Goal: Task Accomplishment & Management: Complete application form

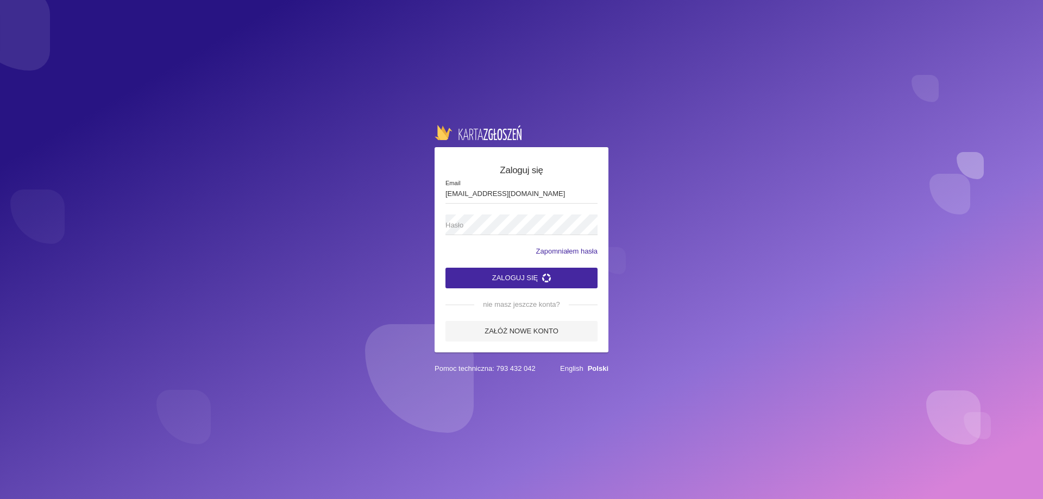
type input "[EMAIL_ADDRESS][DOMAIN_NAME]"
click at [445, 268] on button "Zaloguj się" at bounding box center [521, 278] width 152 height 21
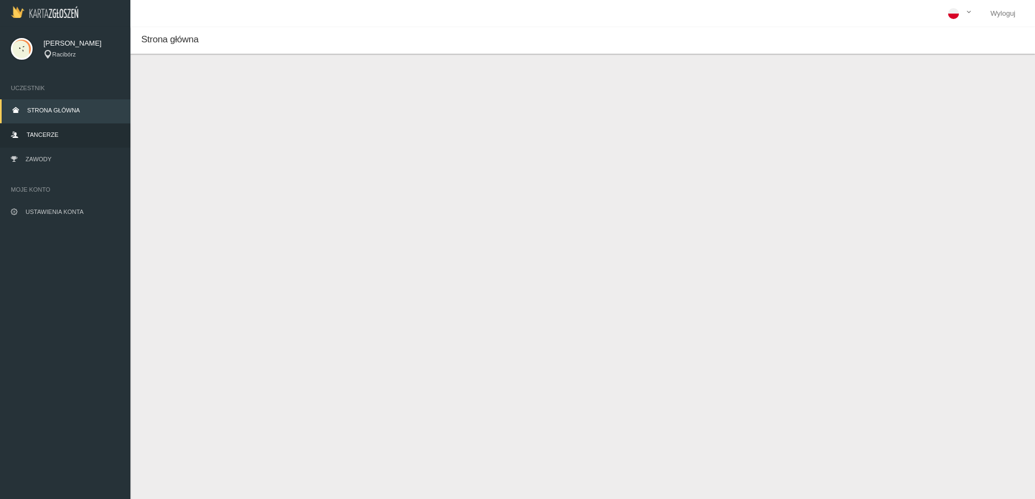
click at [58, 129] on link "Tancerze" at bounding box center [65, 136] width 130 height 24
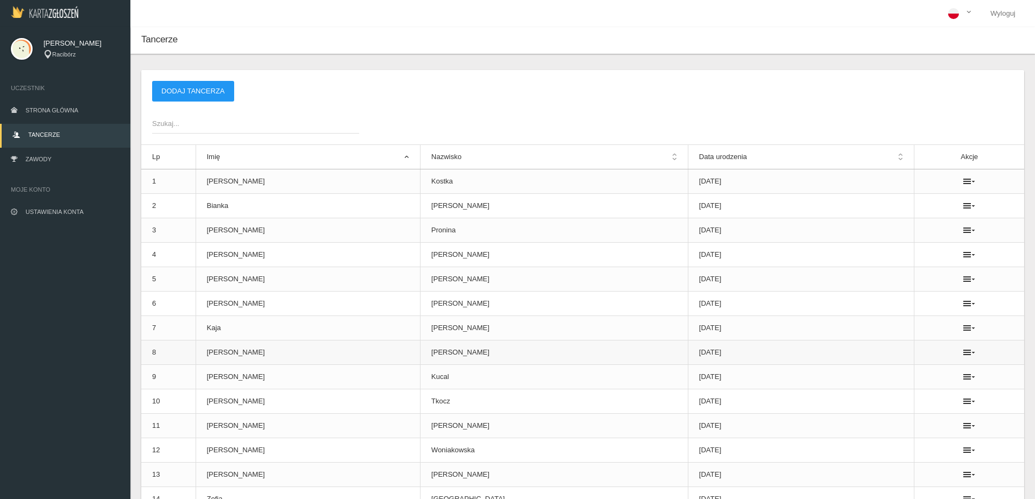
scroll to position [104, 0]
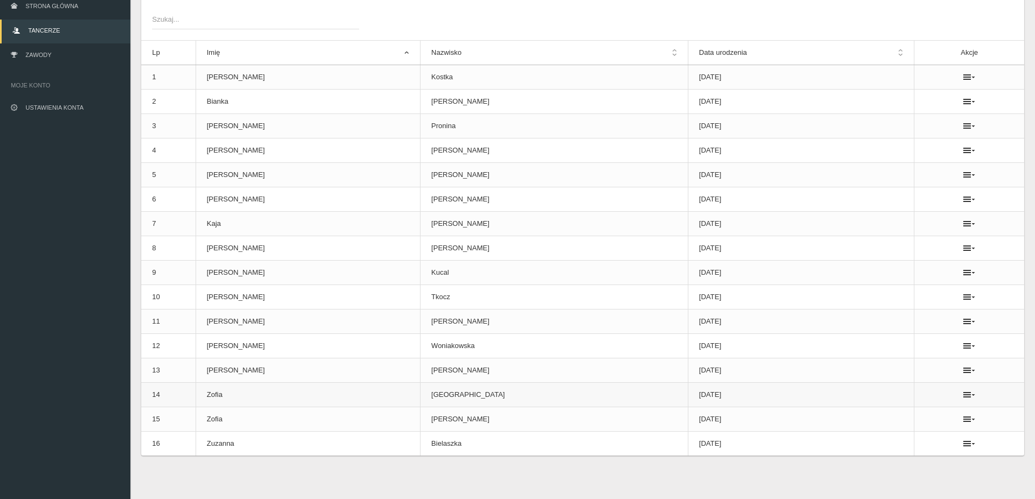
click at [965, 399] on ul at bounding box center [969, 395] width 88 height 9
click at [963, 398] on icon at bounding box center [969, 395] width 12 height 9
click at [907, 413] on link "Usuń" at bounding box center [903, 415] width 109 height 20
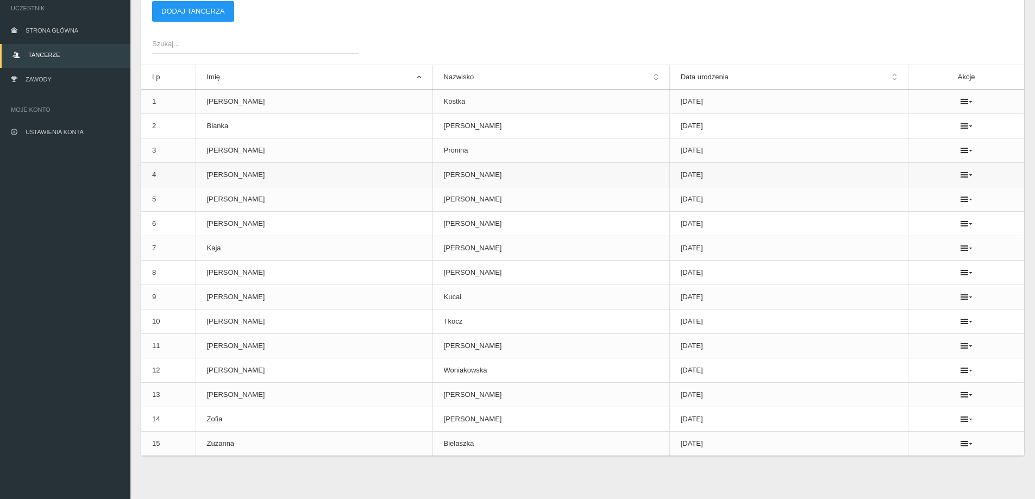
scroll to position [0, 0]
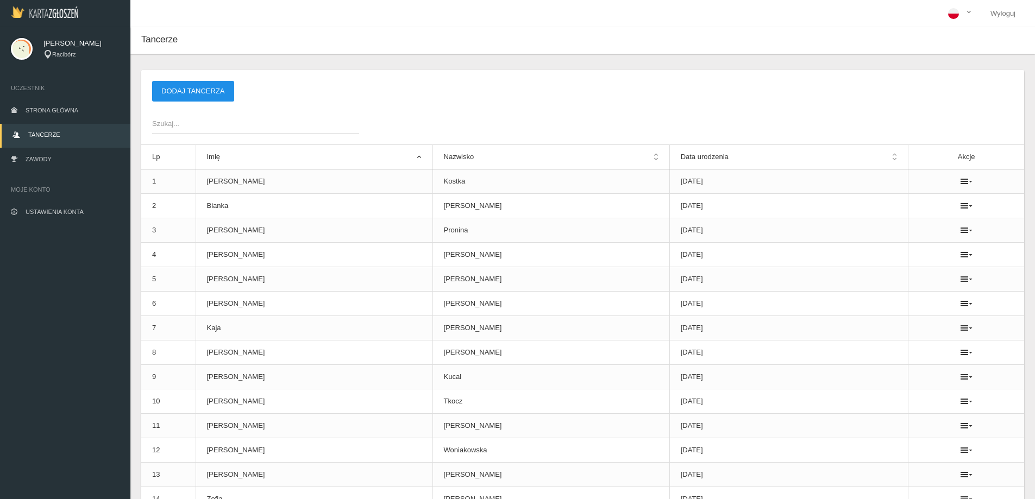
click at [186, 94] on button "Dodaj tancerza" at bounding box center [193, 91] width 82 height 21
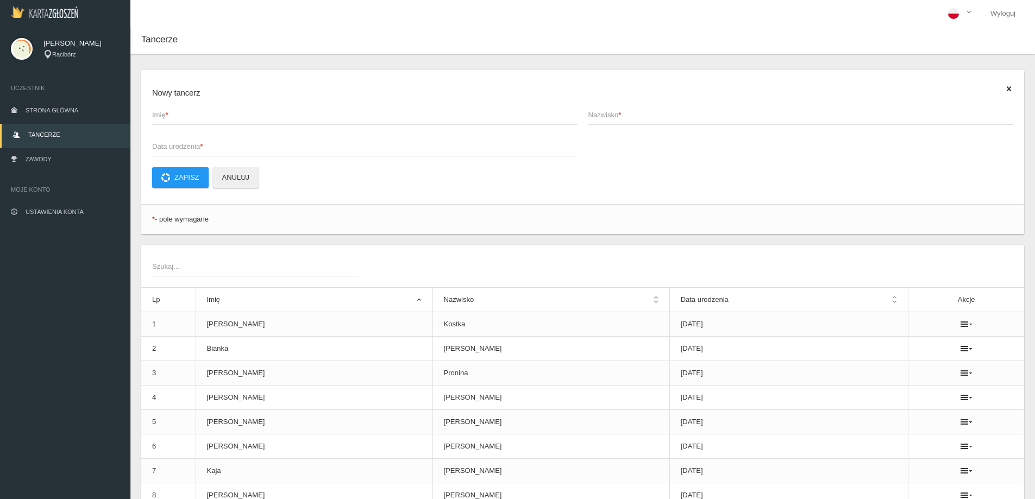
click at [204, 118] on span "Imię *" at bounding box center [359, 115] width 415 height 11
click at [204, 118] on input "Imię *" at bounding box center [364, 114] width 425 height 21
type input "Zofia"
type input "[PERSON_NAME]"
type input "[DATE]"
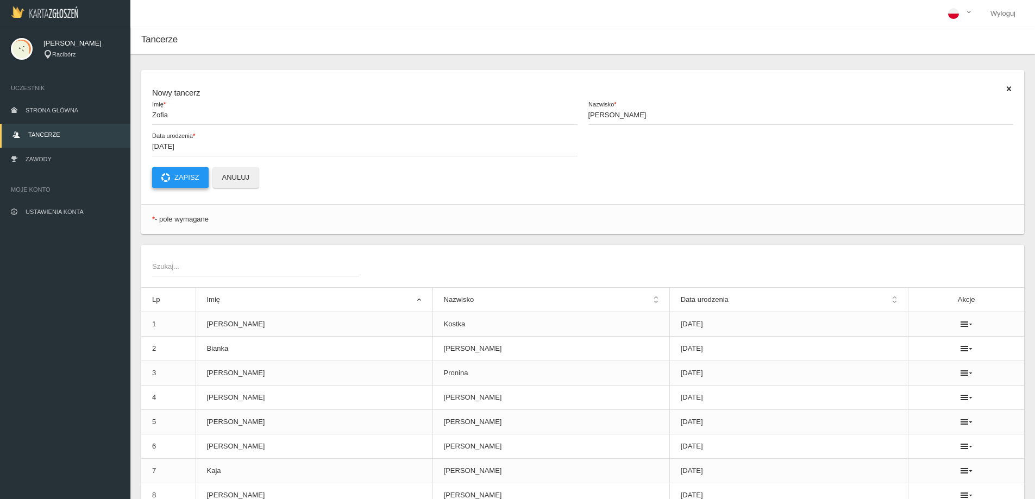
click at [189, 182] on button "Zapisz" at bounding box center [180, 177] width 56 height 21
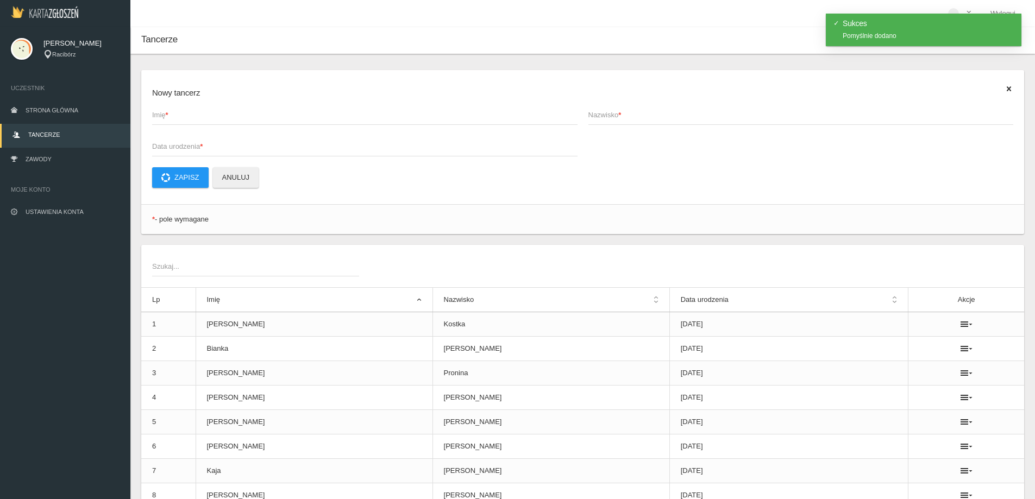
click at [161, 110] on span "Imię *" at bounding box center [359, 115] width 415 height 11
click at [161, 110] on input "Imię *" at bounding box center [364, 114] width 425 height 21
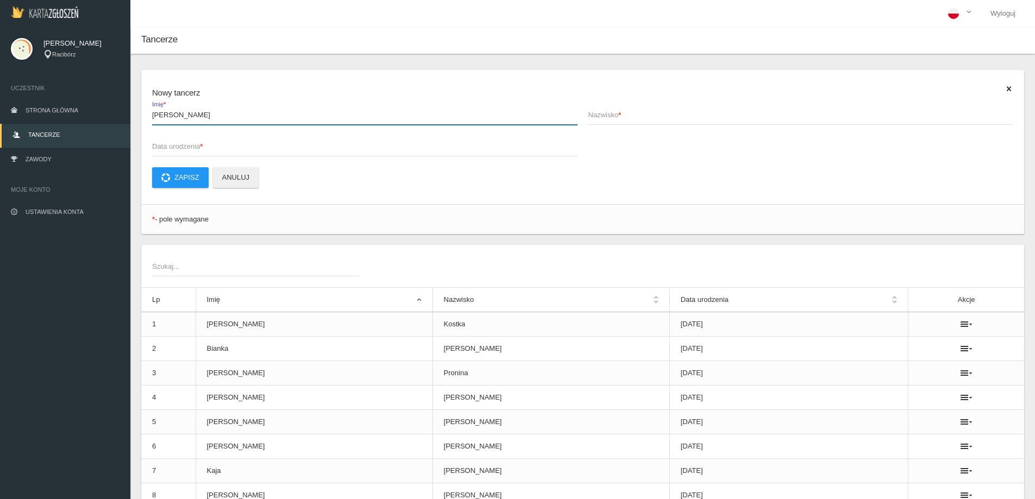
type input "[PERSON_NAME]"
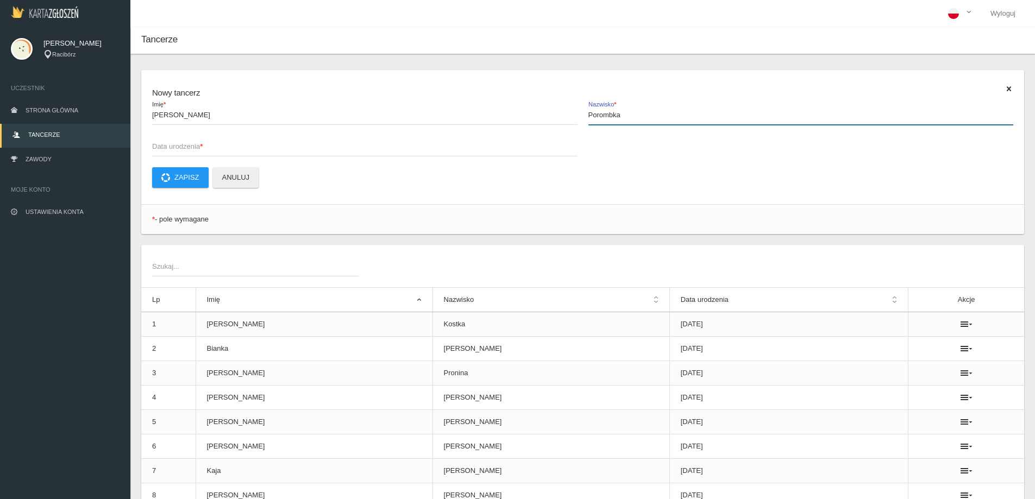
type input "Porombka"
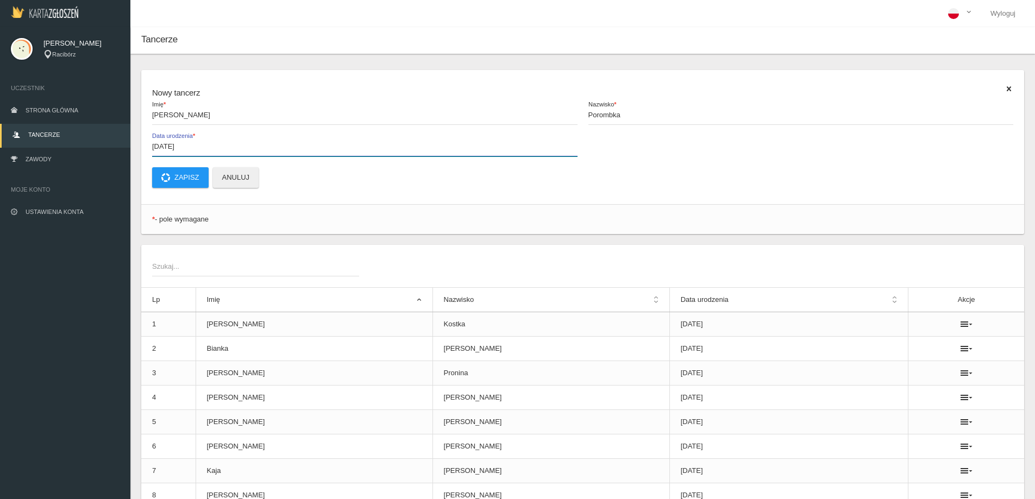
type input "[DATE]"
click at [190, 164] on app-labeled-field "[DATE] Data urodzenia *" at bounding box center [365, 152] width 436 height 32
click at [197, 175] on button "Zapisz" at bounding box center [180, 177] width 56 height 21
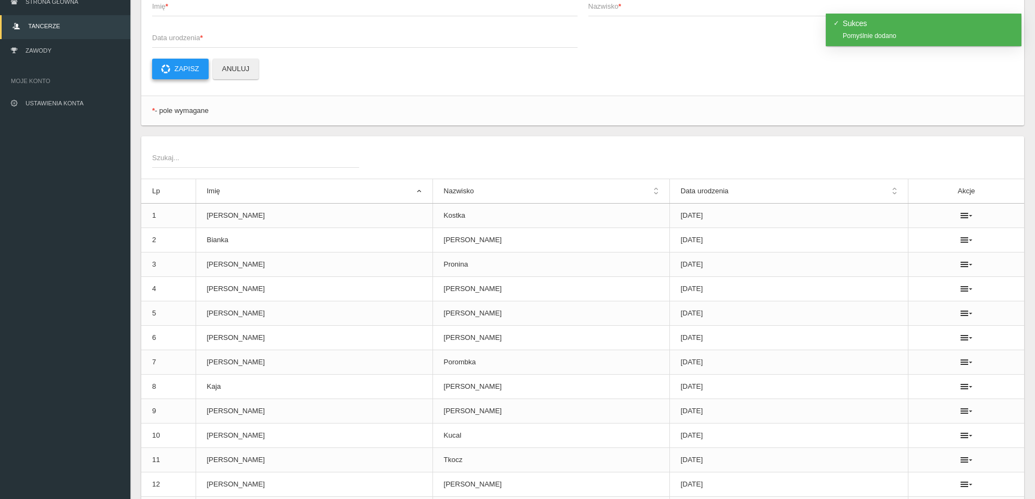
scroll to position [54, 0]
